Goal: Task Accomplishment & Management: Complete application form

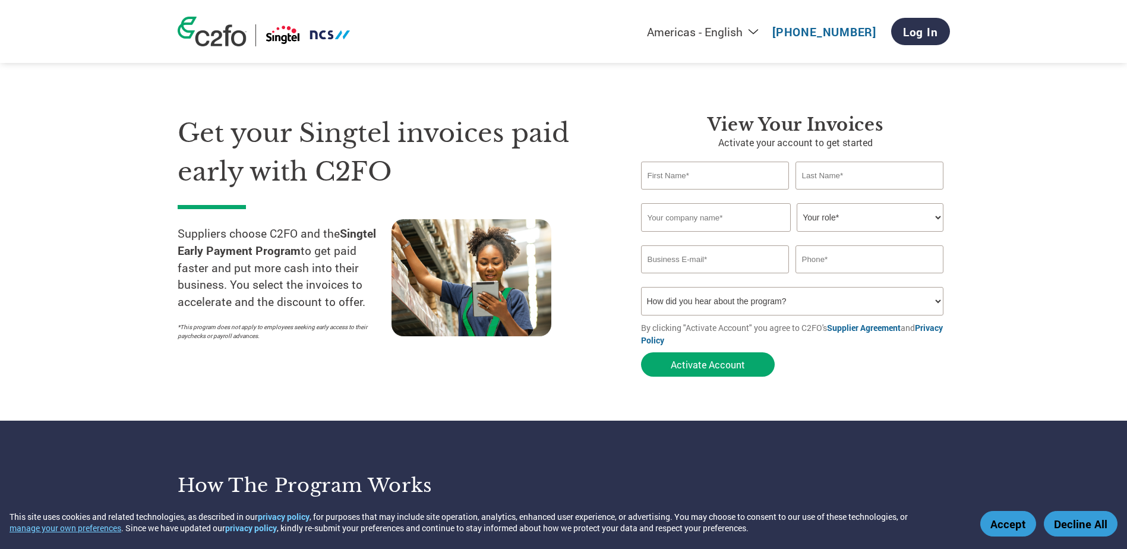
click at [546, 334] on div at bounding box center [498, 282] width 214 height 127
click at [578, 314] on div at bounding box center [498, 282] width 214 height 127
click at [721, 180] on input "text" at bounding box center [715, 176] width 148 height 28
type input "Lay Wah"
type input "Khoo"
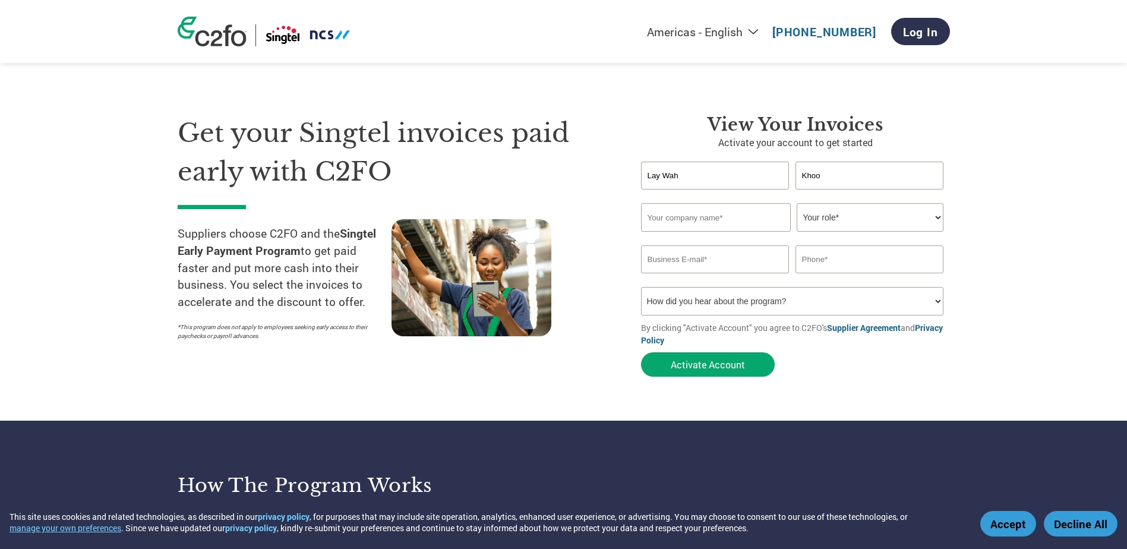
type input "The MCST Plan No. 3671"
type input "[EMAIL_ADDRESS][DOMAIN_NAME]"
type input "65926367"
click at [935, 302] on select "How did you hear about the program? Received a letter Email Social Media Online…" at bounding box center [792, 301] width 303 height 29
select select "Email"
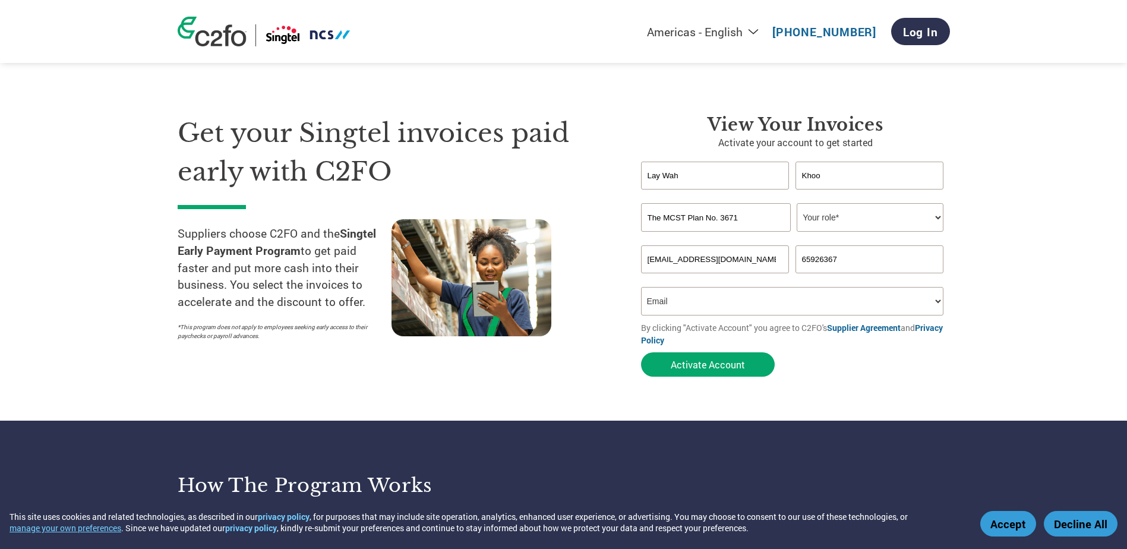
click at [641, 287] on select "How did you hear about the program? Received a letter Email Social Media Online…" at bounding box center [792, 301] width 303 height 29
click at [721, 367] on button "Activate Account" at bounding box center [708, 364] width 134 height 24
click at [932, 221] on select "Your role* CFO Controller Credit Manager Finance Director Treasurer CEO Preside…" at bounding box center [869, 217] width 147 height 29
click at [796, 203] on select "Your role* CFO Controller Credit Manager Finance Director Treasurer CEO Preside…" at bounding box center [869, 217] width 147 height 29
click at [936, 220] on select "Your role* CFO Controller Credit Manager Finance Director Treasurer CEO Preside…" at bounding box center [869, 217] width 147 height 29
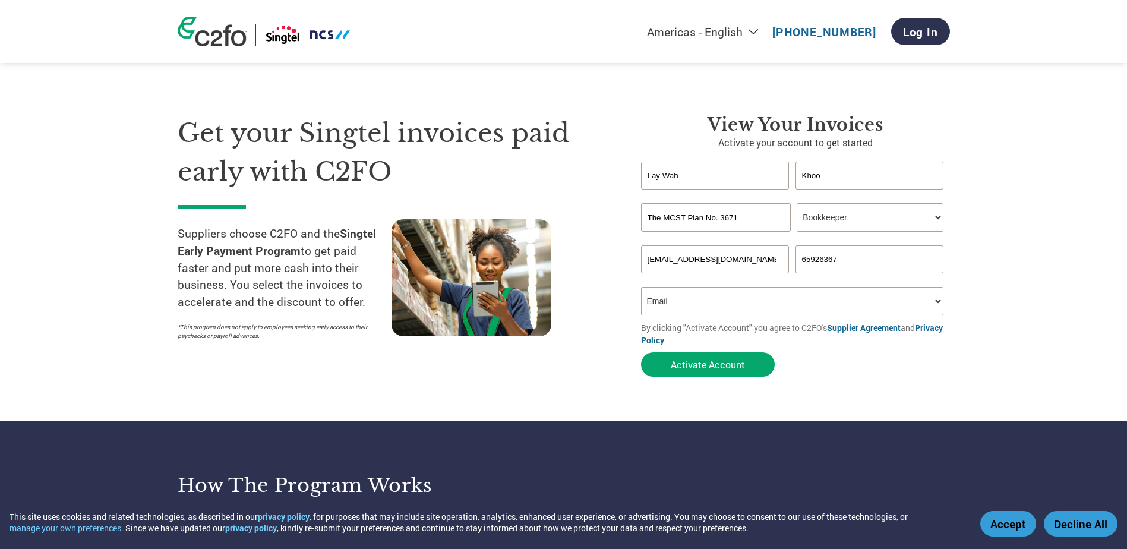
select select "ACCOUNTS_RECEIVABLE"
click at [796, 203] on select "Your role* CFO Controller Credit Manager Finance Director Treasurer CEO Preside…" at bounding box center [869, 217] width 147 height 29
click at [697, 375] on button "Activate Account" at bounding box center [708, 364] width 134 height 24
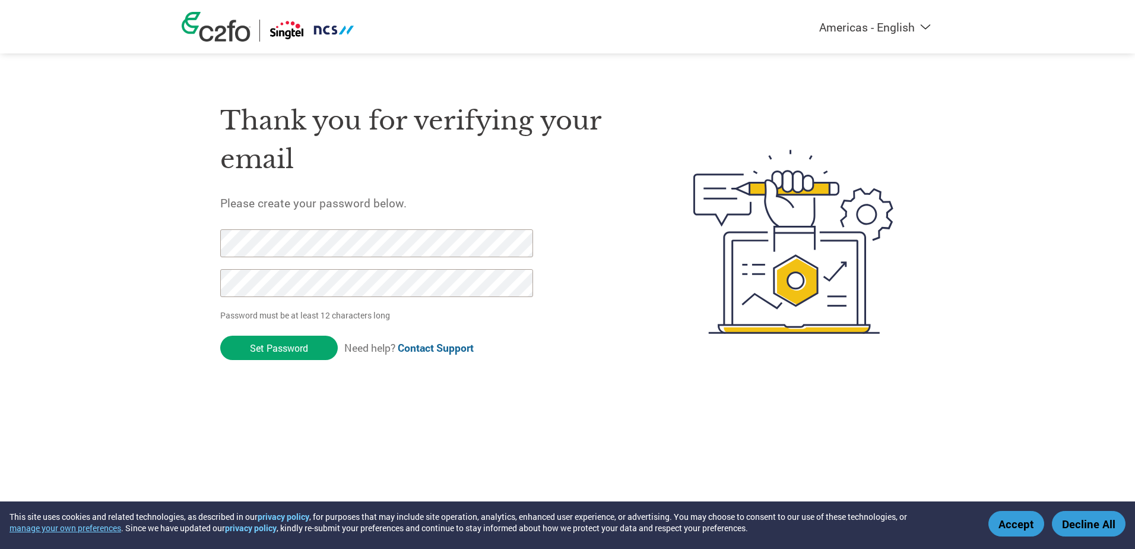
click at [262, 343] on input "Set Password" at bounding box center [279, 348] width 118 height 24
